Goal: Task Accomplishment & Management: Complete application form

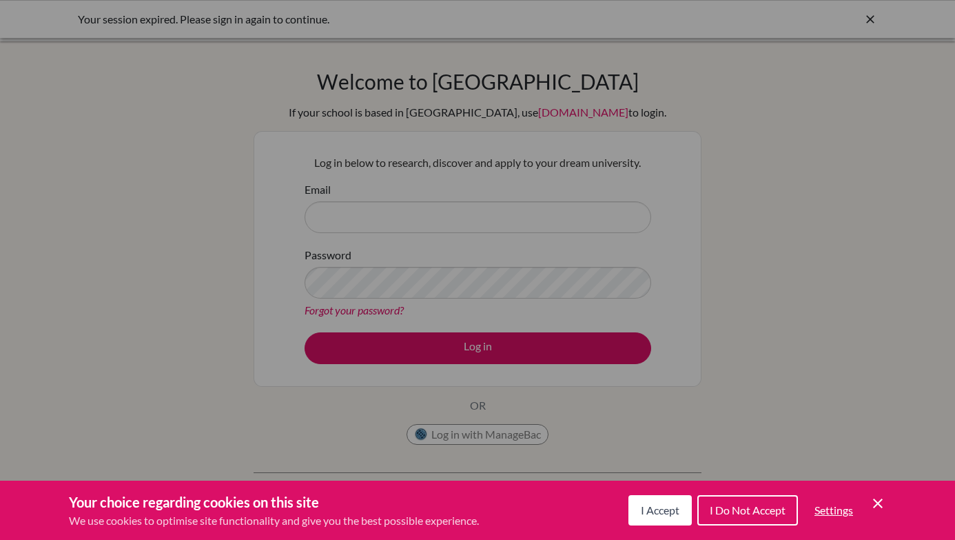
click at [735, 515] on span "I Do Not Accept" at bounding box center [748, 509] width 76 height 13
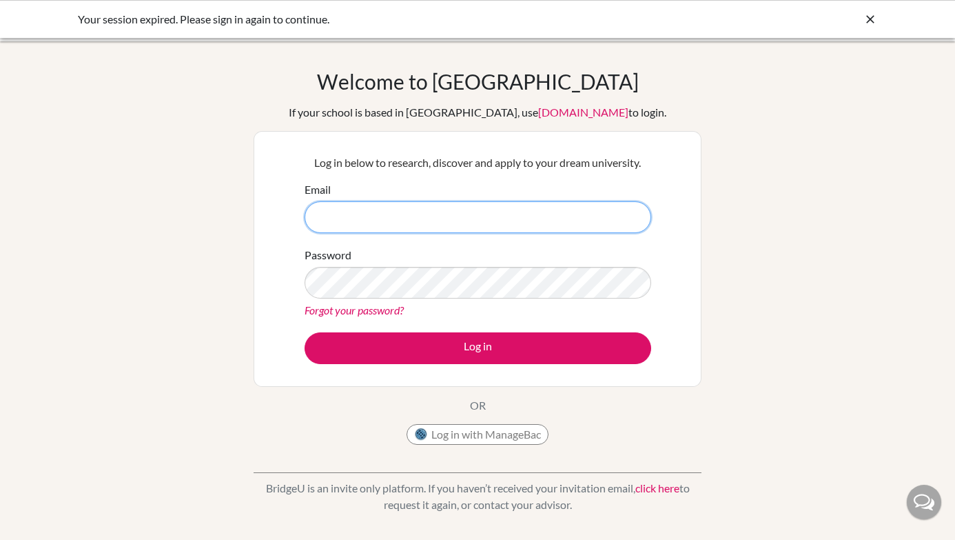
click at [575, 222] on input "Email" at bounding box center [478, 217] width 347 height 32
type input "[EMAIL_ADDRESS][DOMAIN_NAME]"
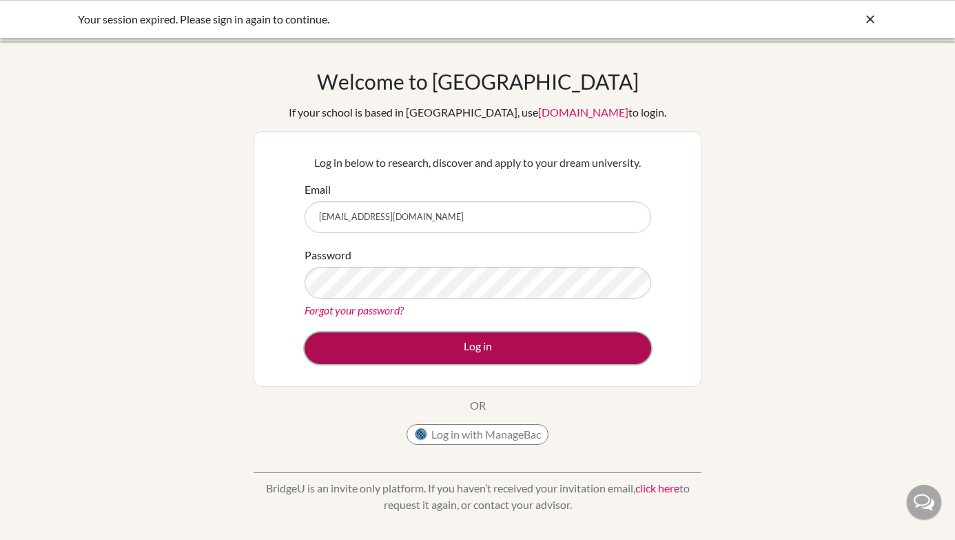
click at [436, 349] on button "Log in" at bounding box center [478, 348] width 347 height 32
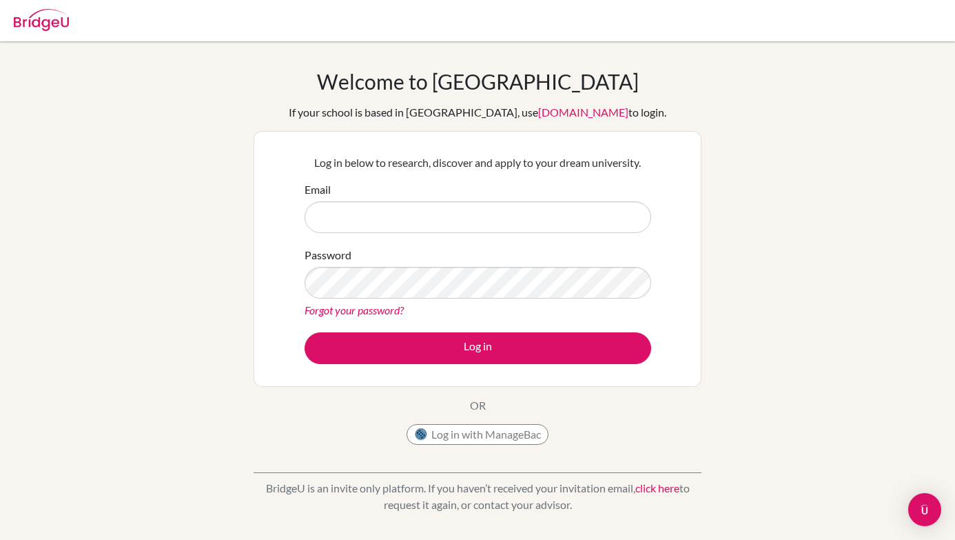
click at [431, 225] on input "Email" at bounding box center [478, 217] width 347 height 32
type input "[EMAIL_ADDRESS][DOMAIN_NAME]"
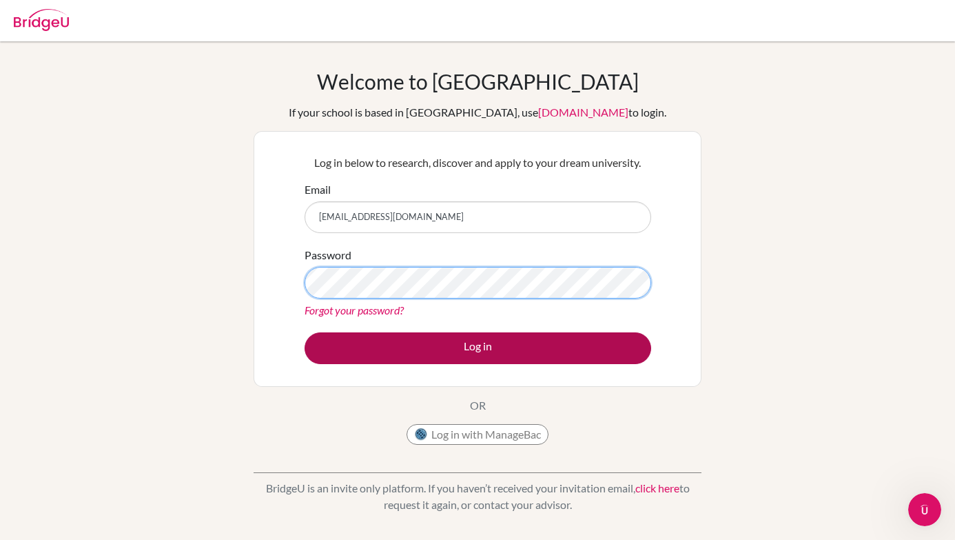
click at [305, 332] on button "Log in" at bounding box center [478, 348] width 347 height 32
